Goal: Navigation & Orientation: Find specific page/section

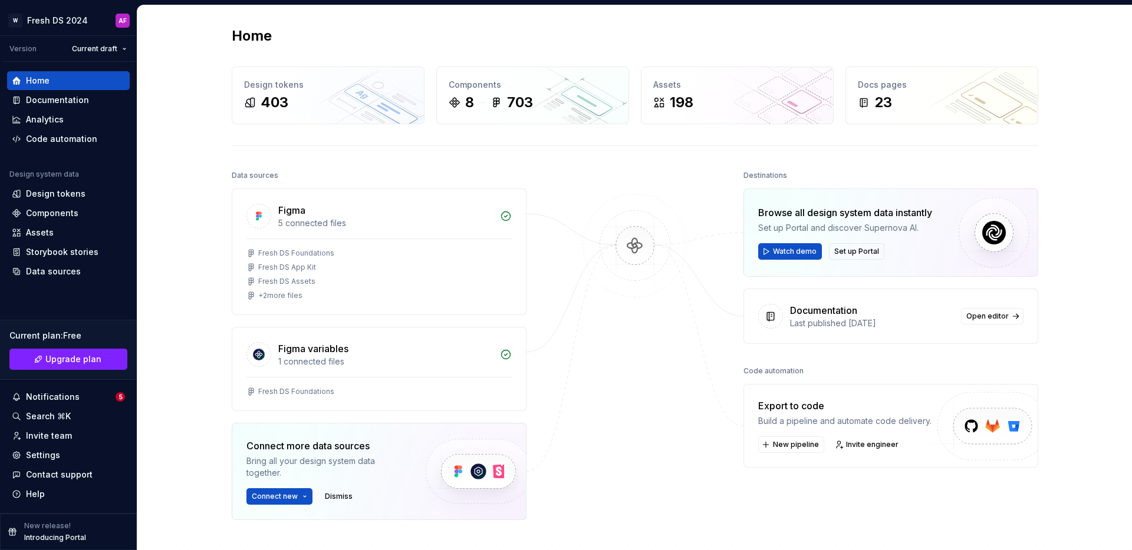
click at [175, 170] on div "Home Design tokens 403 Components 8 703 Assets 198 Docs pages 23 Data sources F…" at bounding box center [634, 326] width 994 height 643
click at [663, 195] on img at bounding box center [635, 258] width 114 height 128
click at [66, 202] on div "Design tokens" at bounding box center [68, 193] width 123 height 19
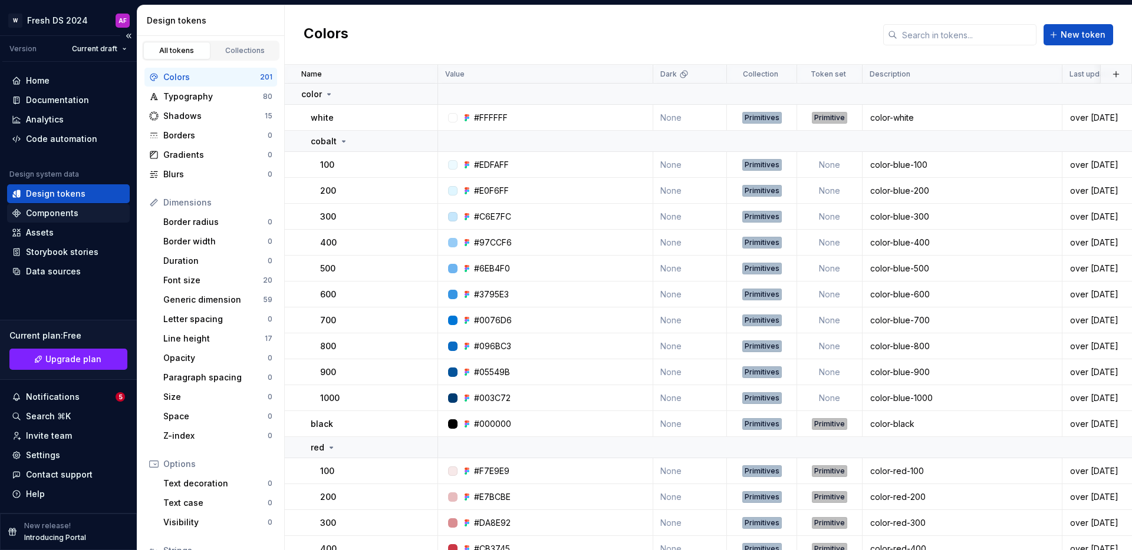
click at [55, 213] on div "Components" at bounding box center [52, 213] width 52 height 12
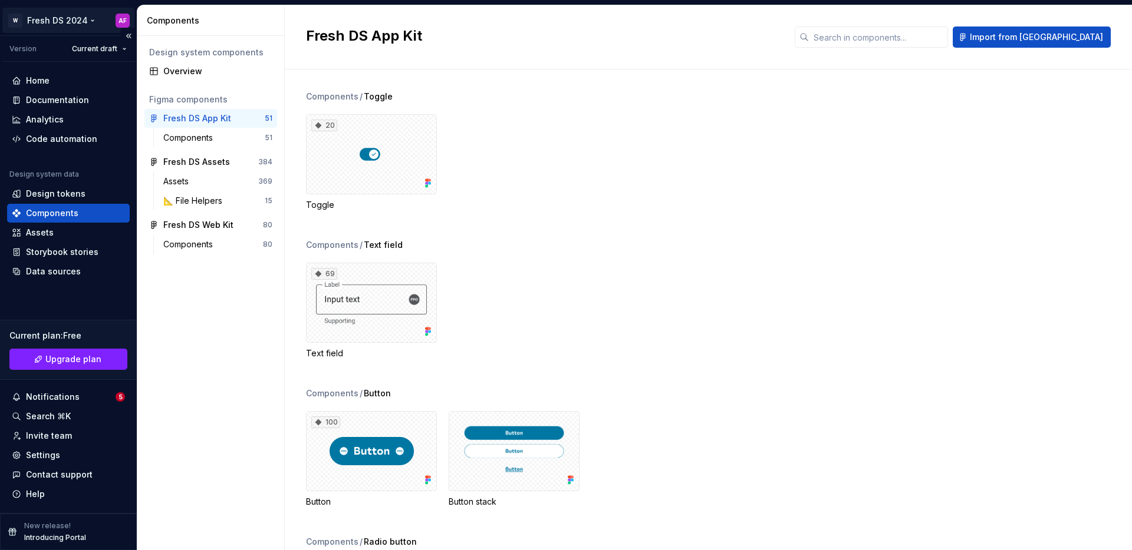
click at [82, 21] on html "W Fresh DS 2024 AF Version Current draft Home Documentation Analytics Code auto…" at bounding box center [566, 275] width 1132 height 550
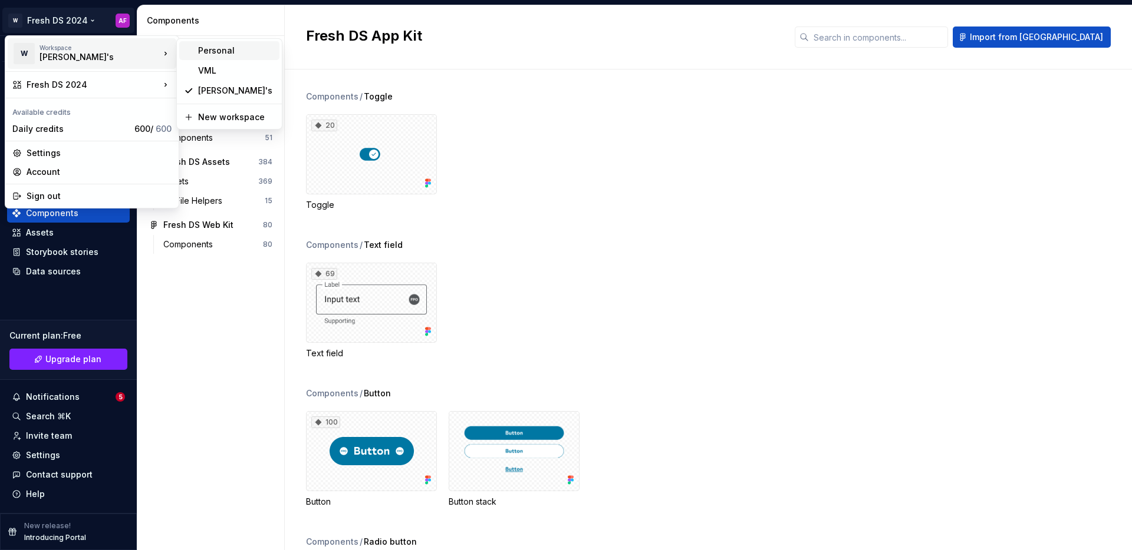
click at [202, 50] on div "Personal" at bounding box center [236, 51] width 77 height 12
